Goal: Transaction & Acquisition: Purchase product/service

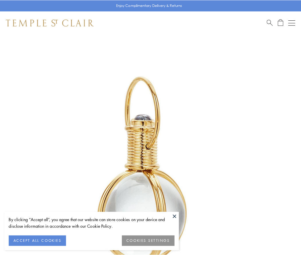
scroll to position [150, 0]
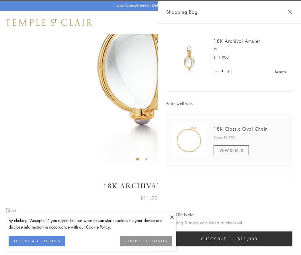
click at [229, 239] on button "Checkout $11,000" at bounding box center [229, 238] width 126 height 15
